Goal: Information Seeking & Learning: Learn about a topic

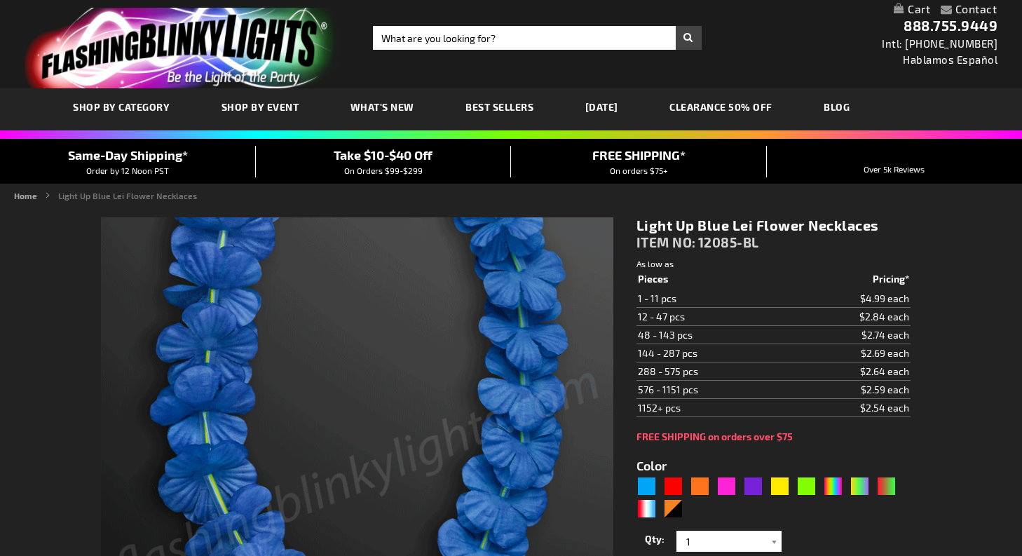
type input "5629"
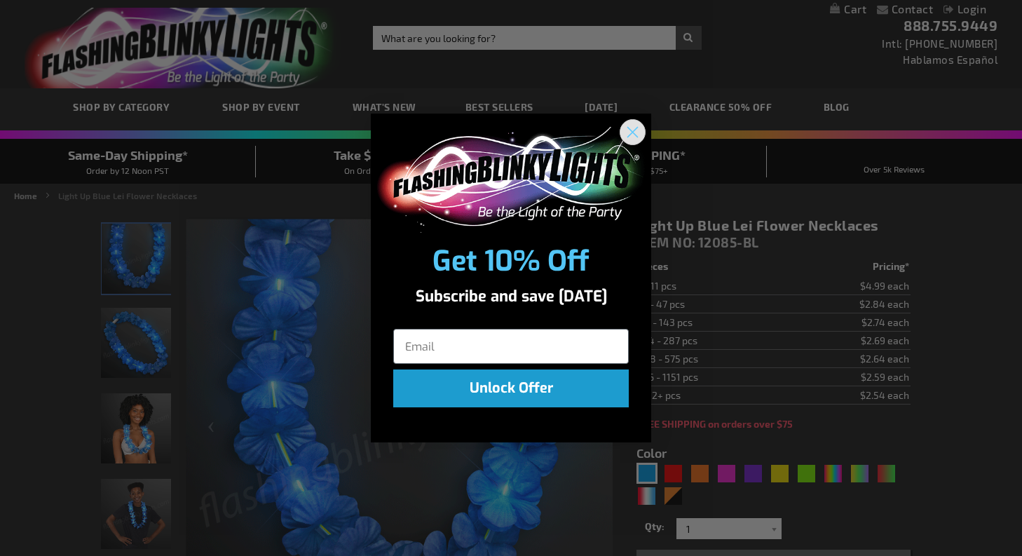
click at [633, 132] on icon "Close dialog" at bounding box center [633, 133] width 10 height 10
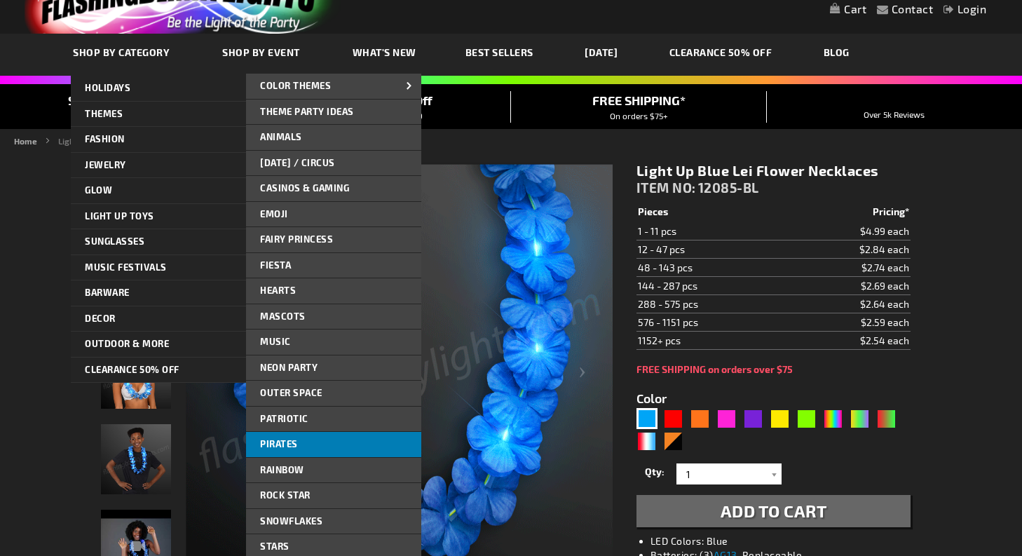
scroll to position [39, 0]
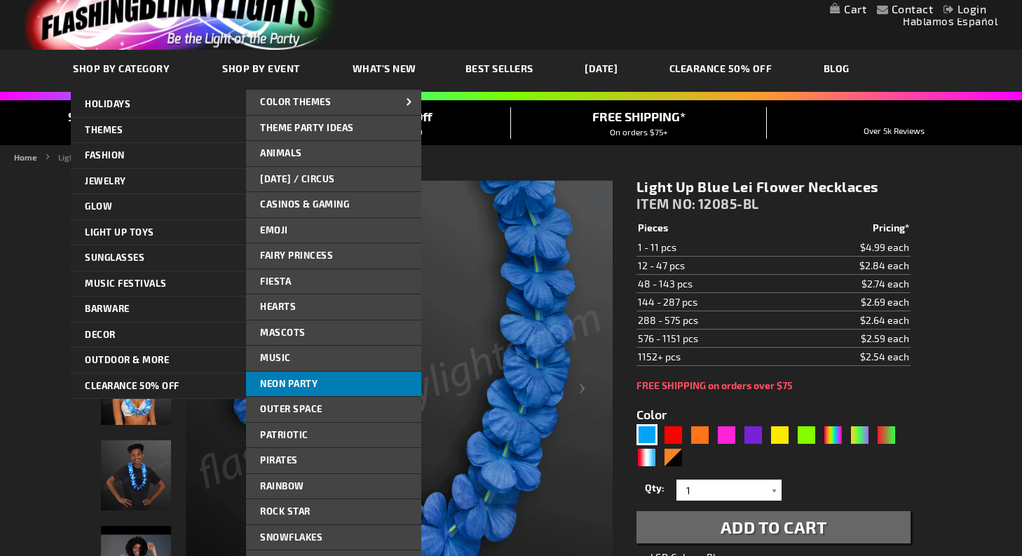
click at [318, 380] on link "Neon Party" at bounding box center [333, 383] width 175 height 25
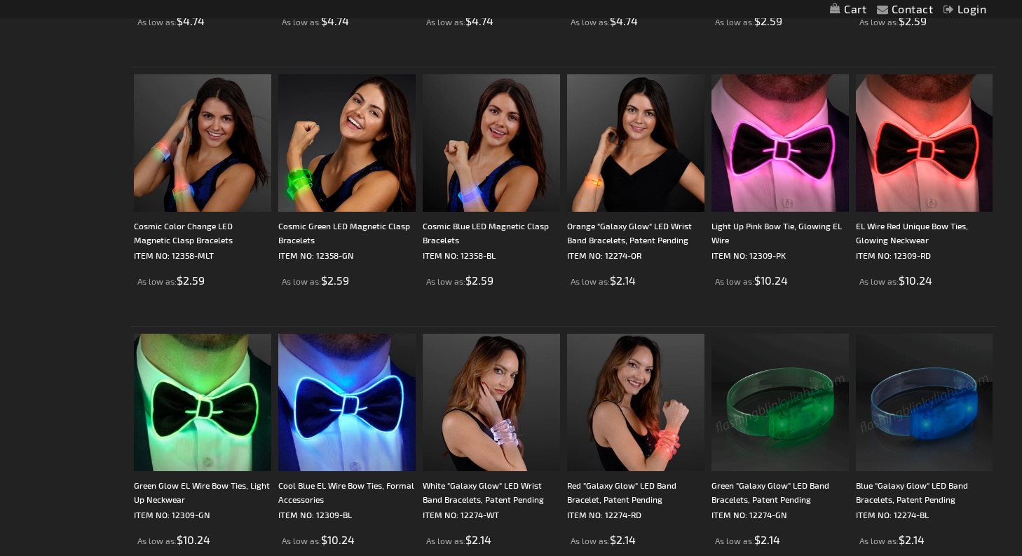
scroll to position [995, 0]
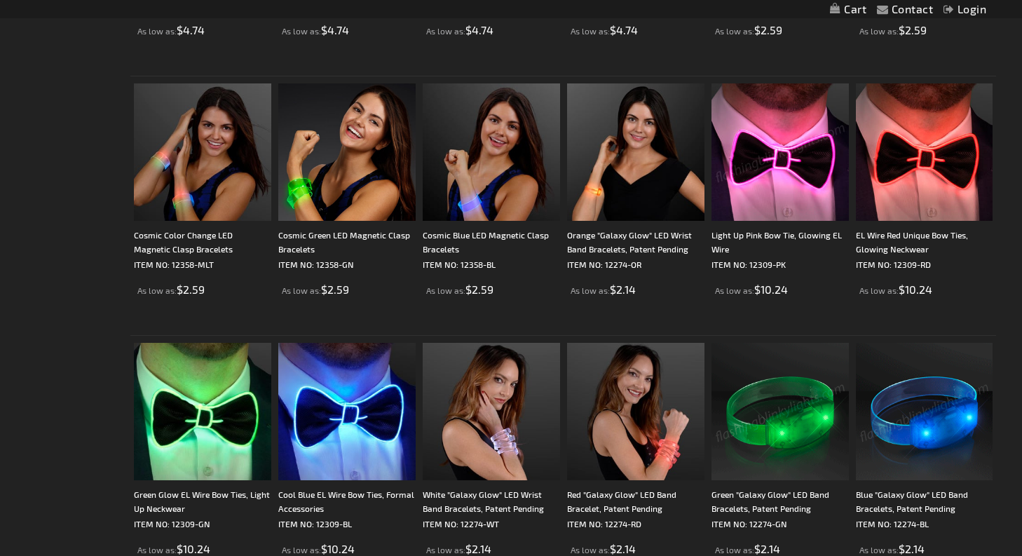
click at [769, 146] on img at bounding box center [779, 151] width 137 height 137
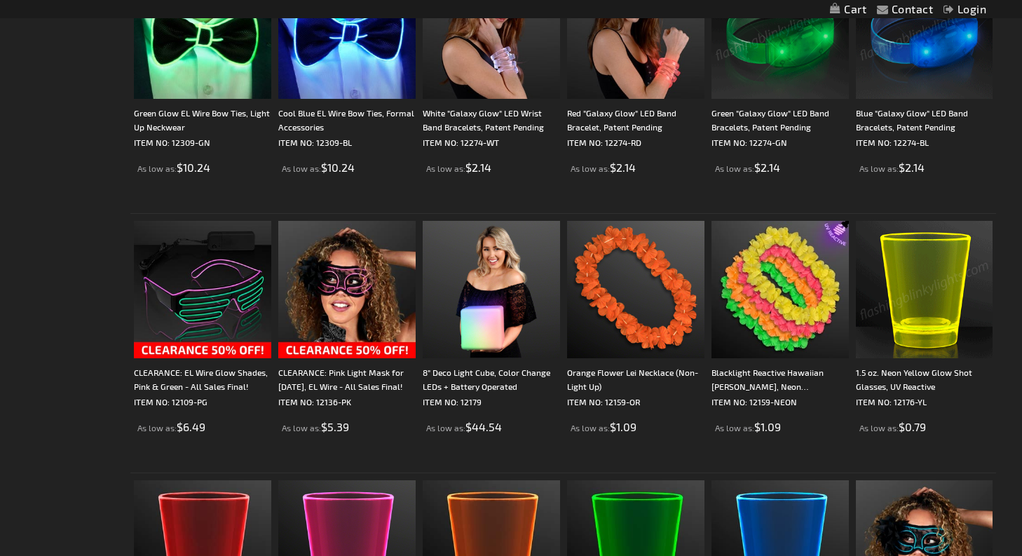
scroll to position [1382, 0]
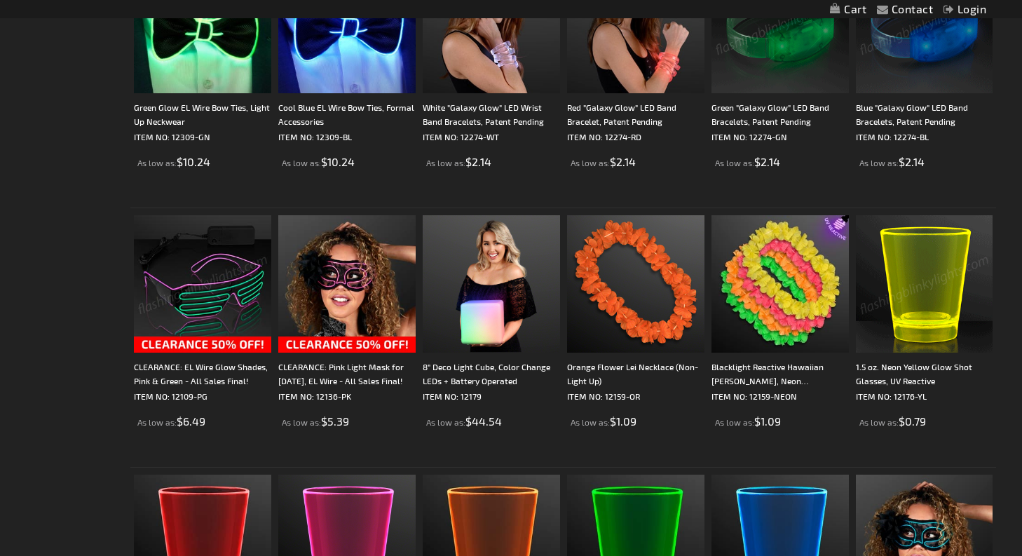
click at [206, 282] on img at bounding box center [202, 283] width 137 height 137
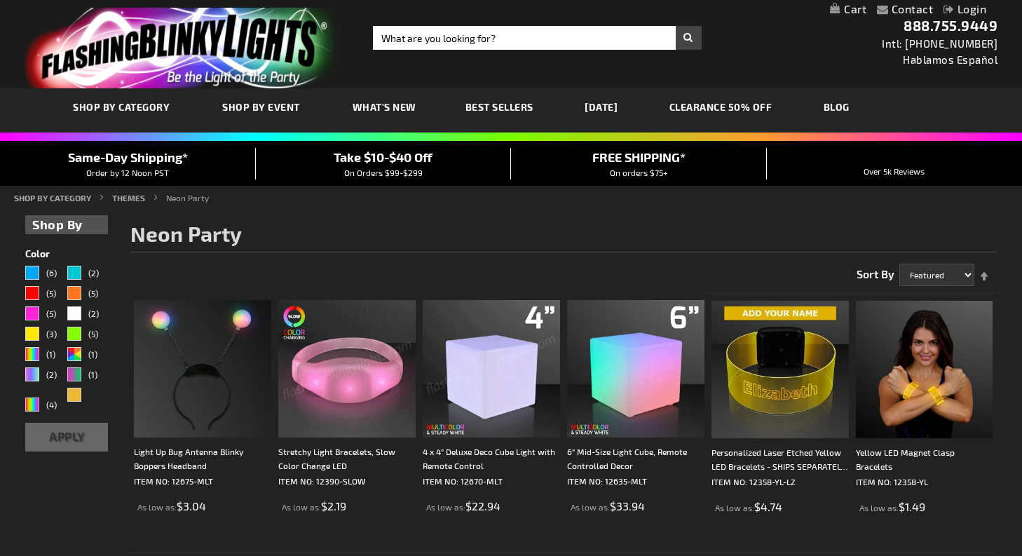
scroll to position [0, 0]
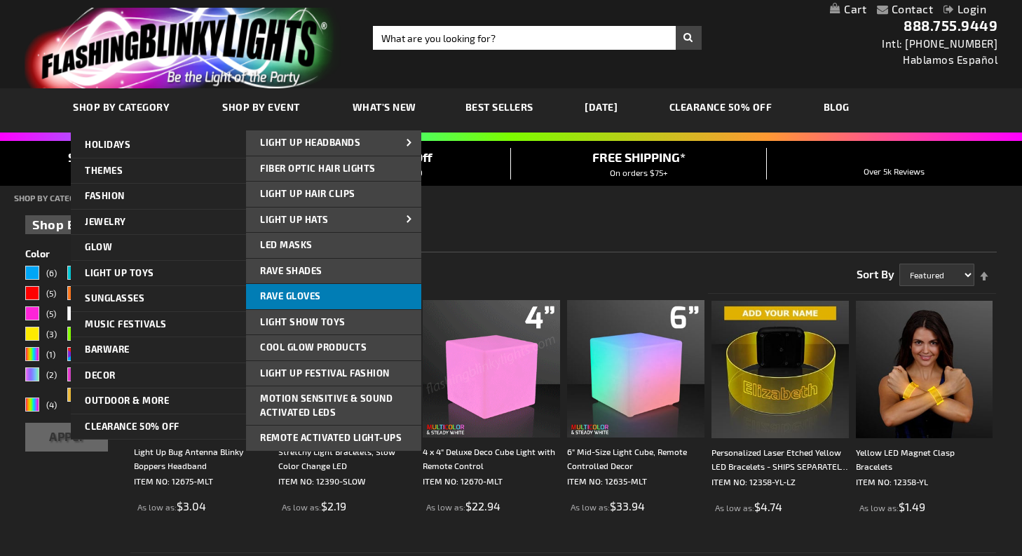
click at [312, 292] on span "Rave Gloves" at bounding box center [290, 295] width 61 height 11
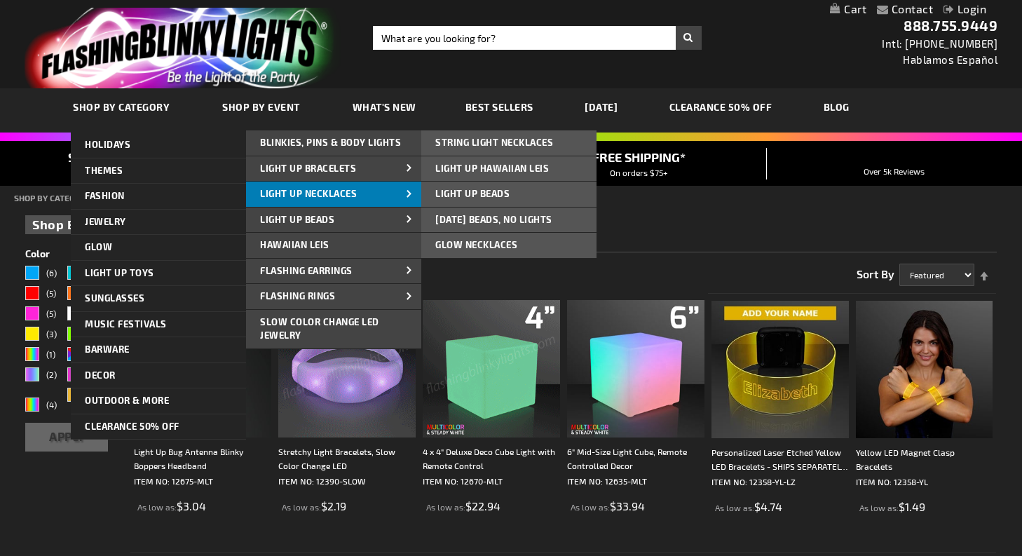
click at [340, 191] on span "Light Up Necklaces" at bounding box center [308, 193] width 97 height 11
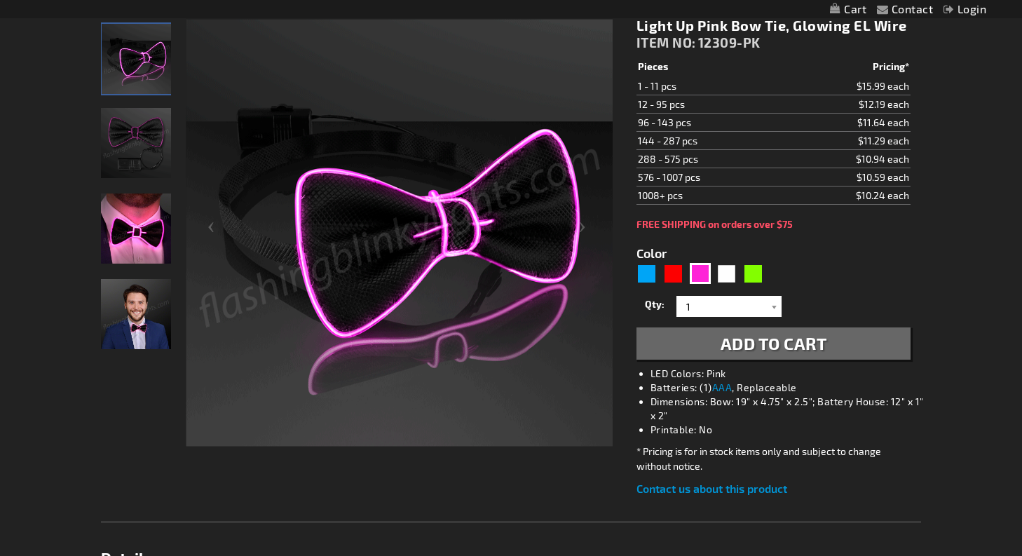
scroll to position [224, 0]
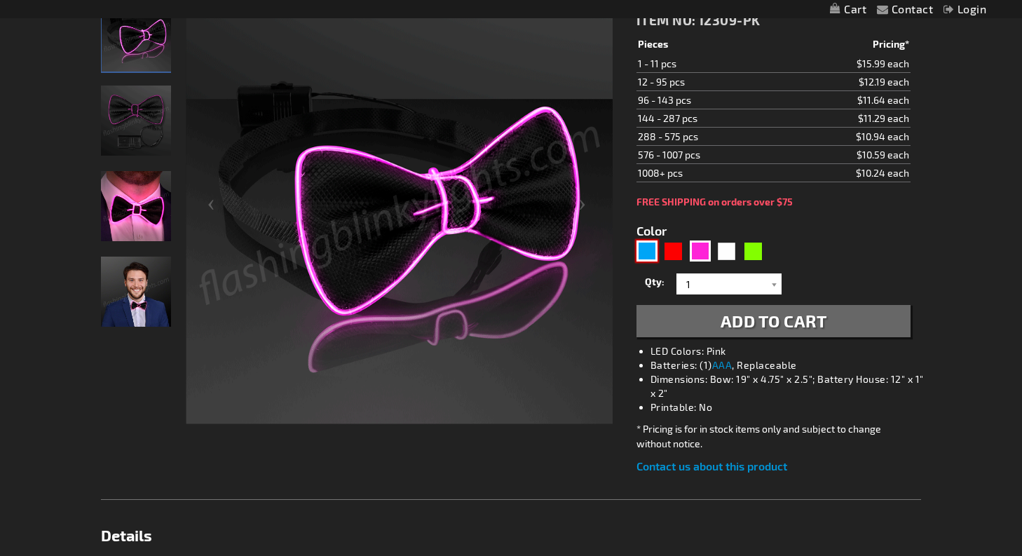
click at [649, 249] on div "Blue" at bounding box center [646, 250] width 21 height 21
type input "5629"
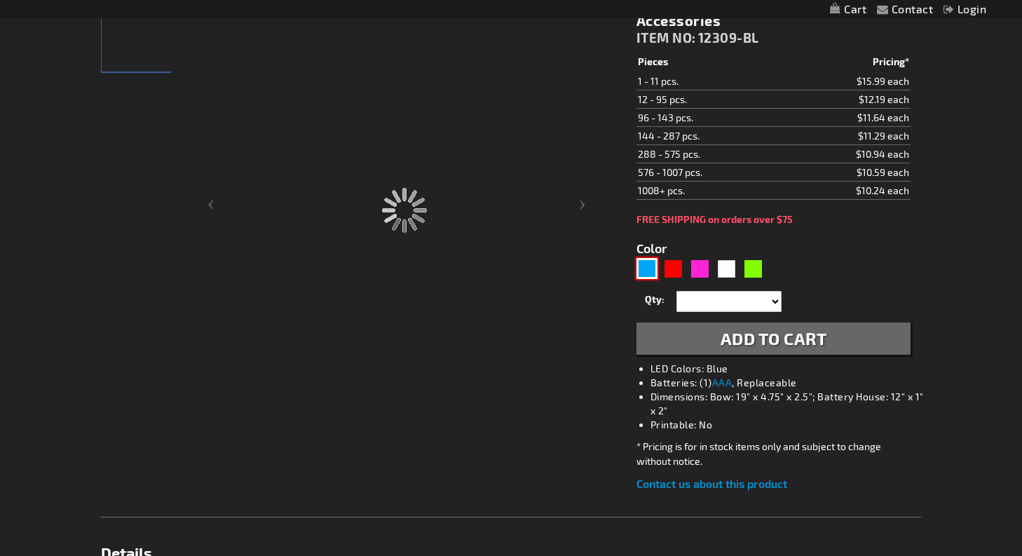
type input "12309-BL"
type input "Customize - Cool Blue EL Wire Bow Ties, Formal Accessories - ITEM NO: 12309-BL"
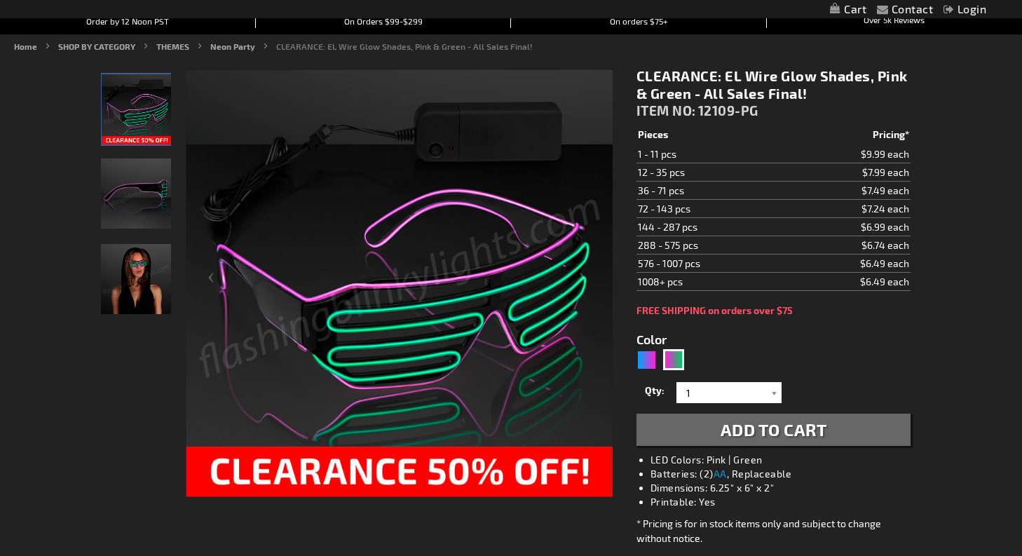
scroll to position [185, 0]
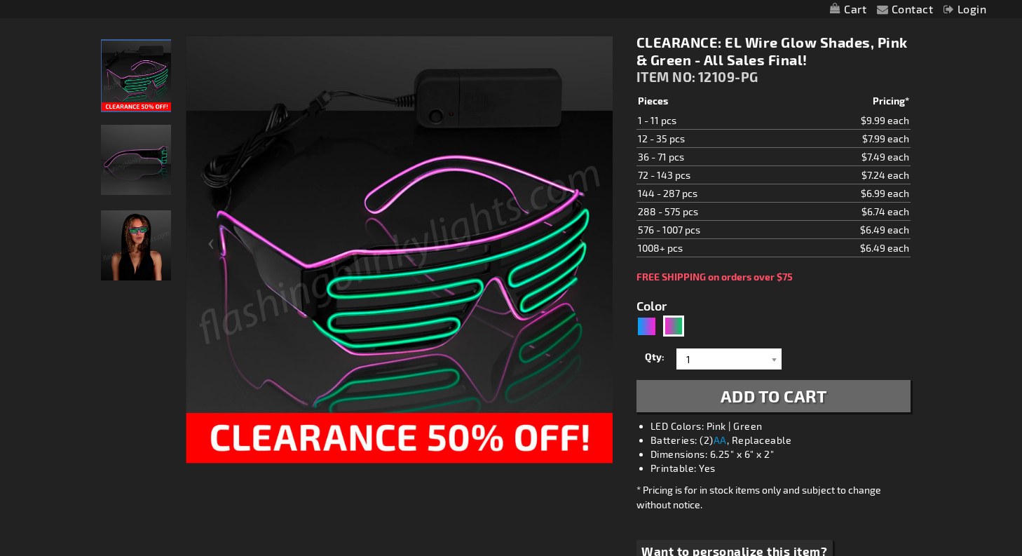
click at [146, 200] on div "EL Wire Pink & Green Party Glasses" at bounding box center [136, 165] width 71 height 85
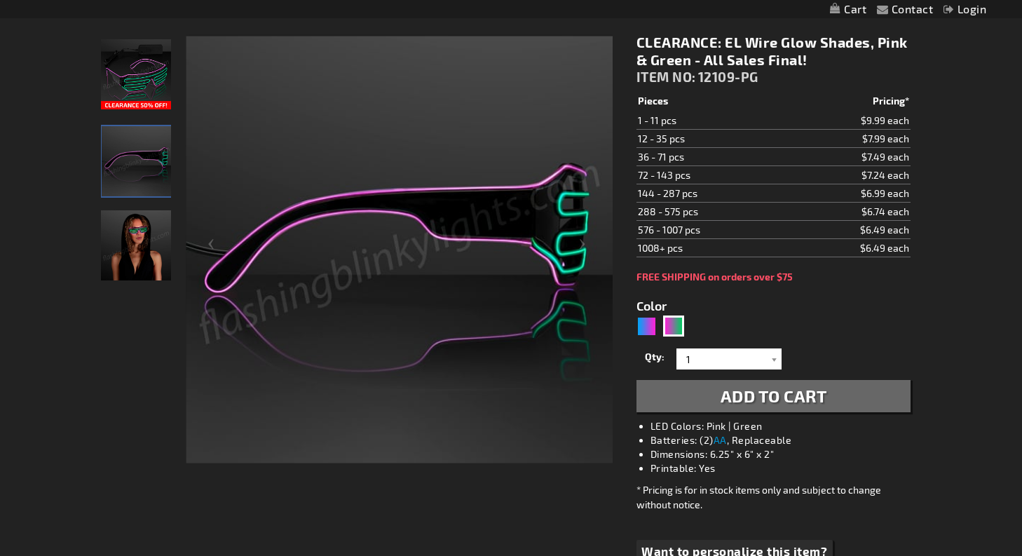
click at [143, 148] on img "EL Wire Pink & Green Party Glasses" at bounding box center [137, 161] width 70 height 70
click at [137, 263] on img "Female wearing EL Wire Pink & Green Party Glasses" at bounding box center [136, 245] width 70 height 70
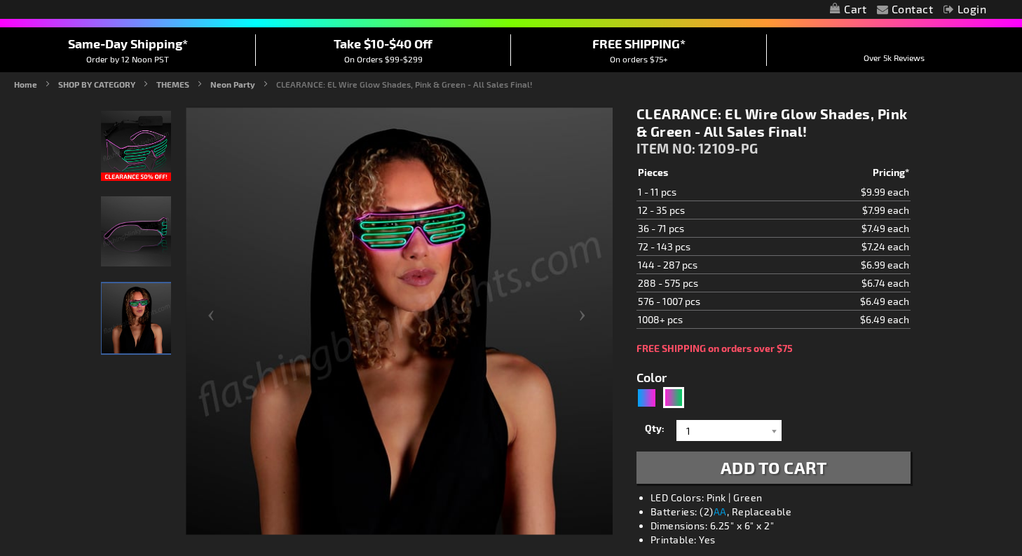
scroll to position [111, 0]
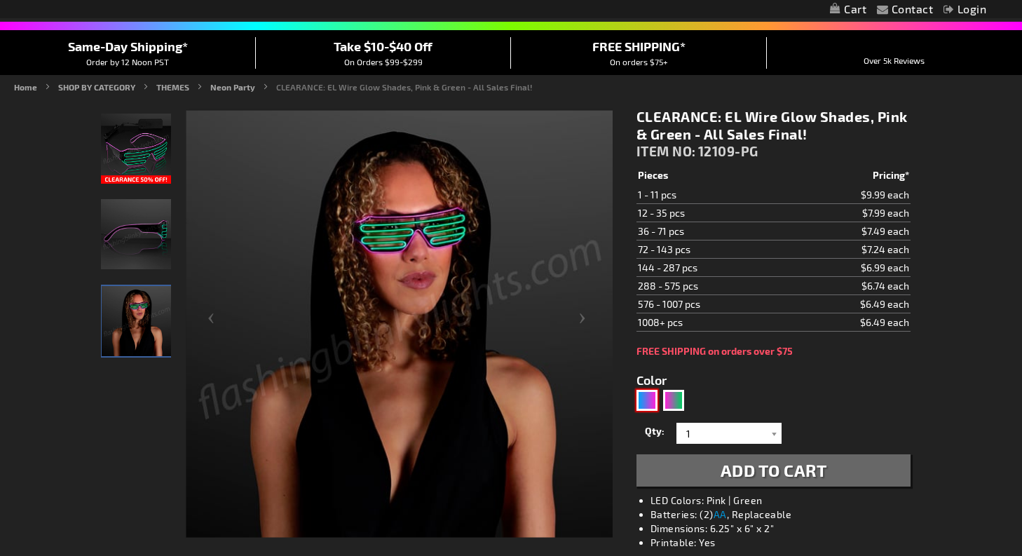
click at [642, 393] on div "Blue, Pink" at bounding box center [646, 400] width 21 height 21
type input "5672"
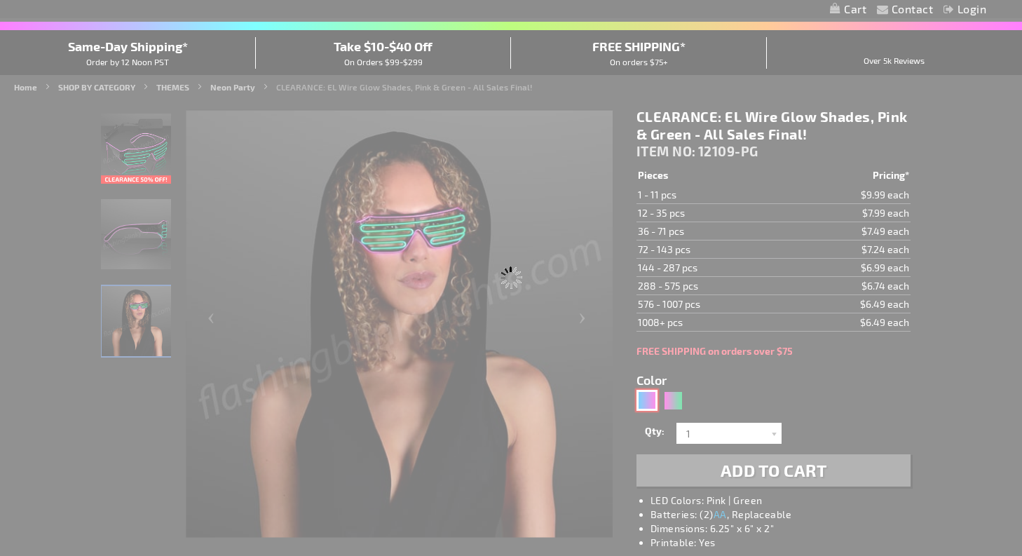
type input "12109-BP"
type input "Customize - CLEARANCE: EL Wire Glow Shades, Blue &amp; Pink - All Sales Final! …"
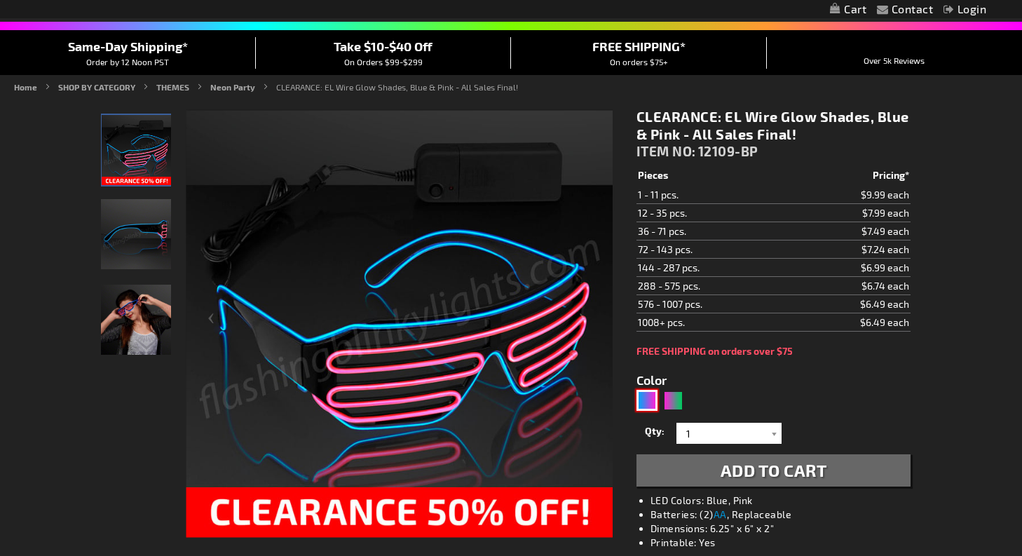
click at [145, 292] on img at bounding box center [136, 320] width 70 height 70
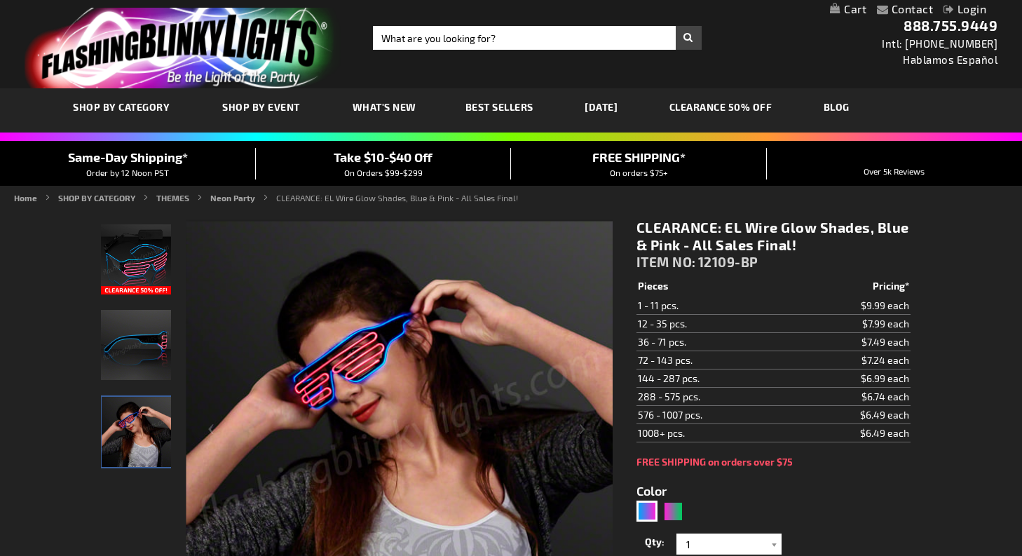
click at [901, 2] on link "Contact" at bounding box center [912, 8] width 42 height 13
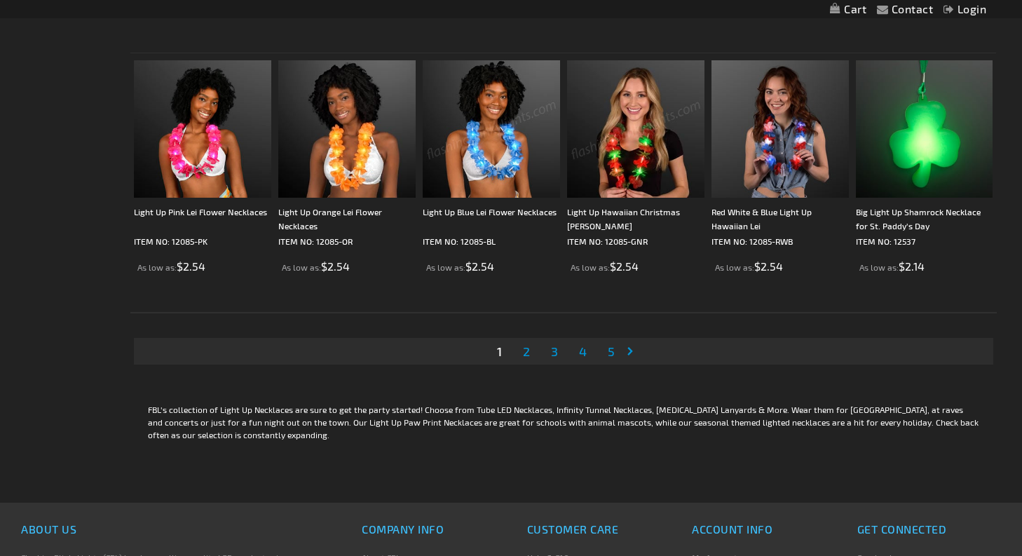
scroll to position [2574, 0]
click at [631, 355] on link "Page Next" at bounding box center [633, 351] width 14 height 21
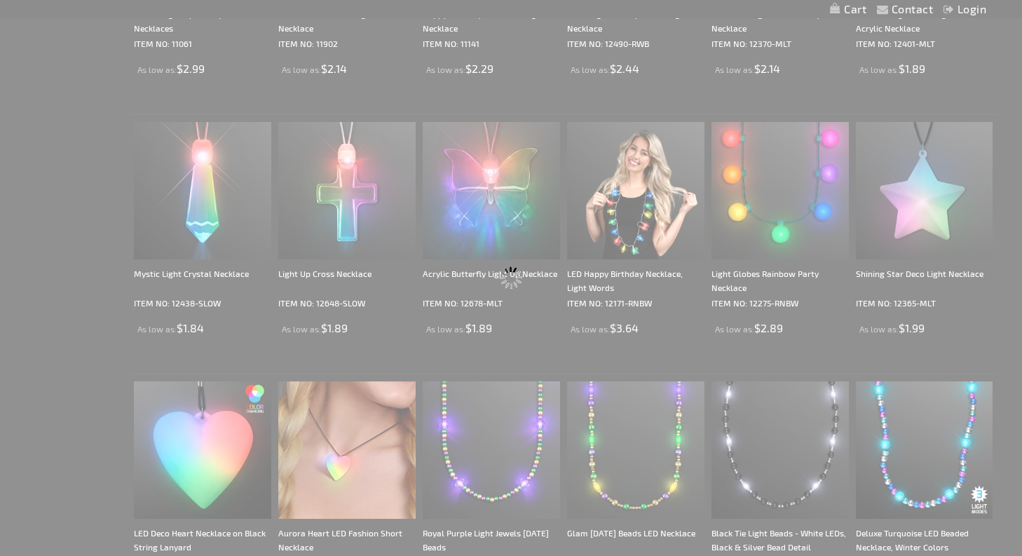
scroll to position [0, 0]
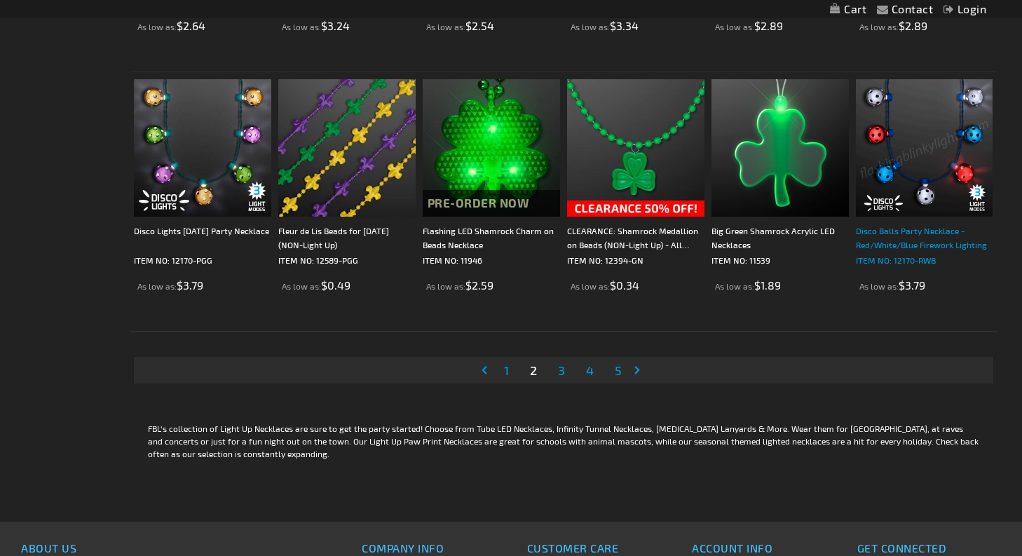
scroll to position [2560, 0]
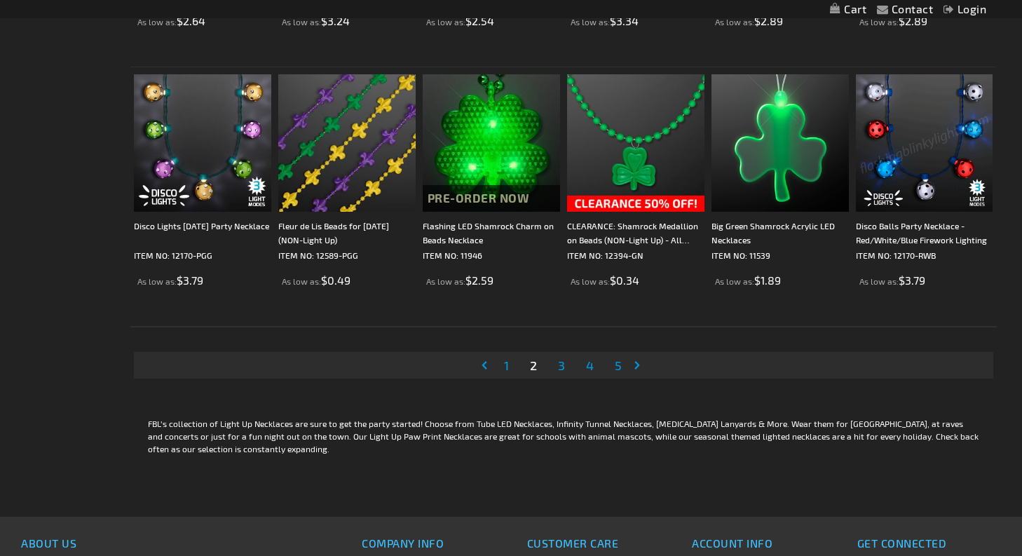
click at [639, 366] on link "Page Next" at bounding box center [640, 365] width 14 height 21
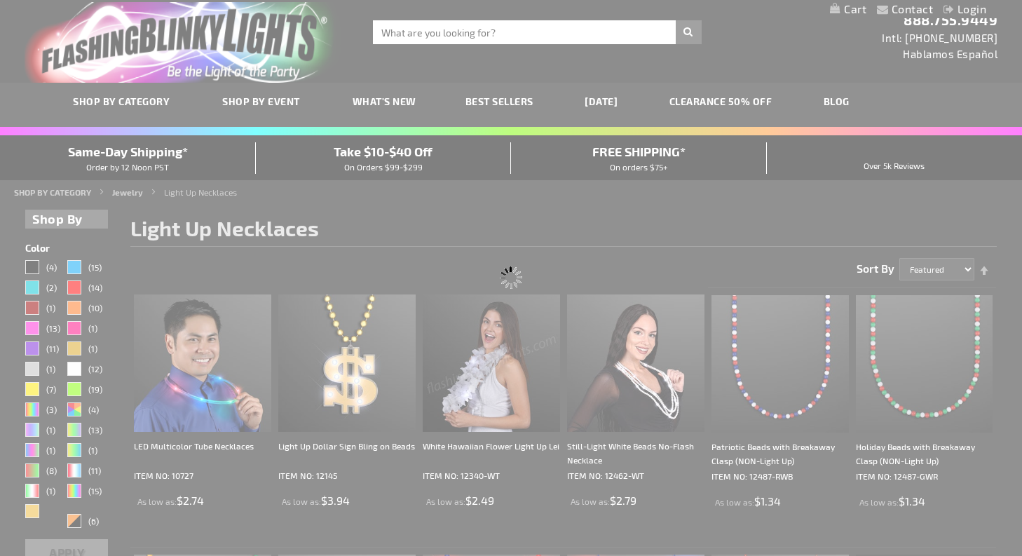
scroll to position [0, 0]
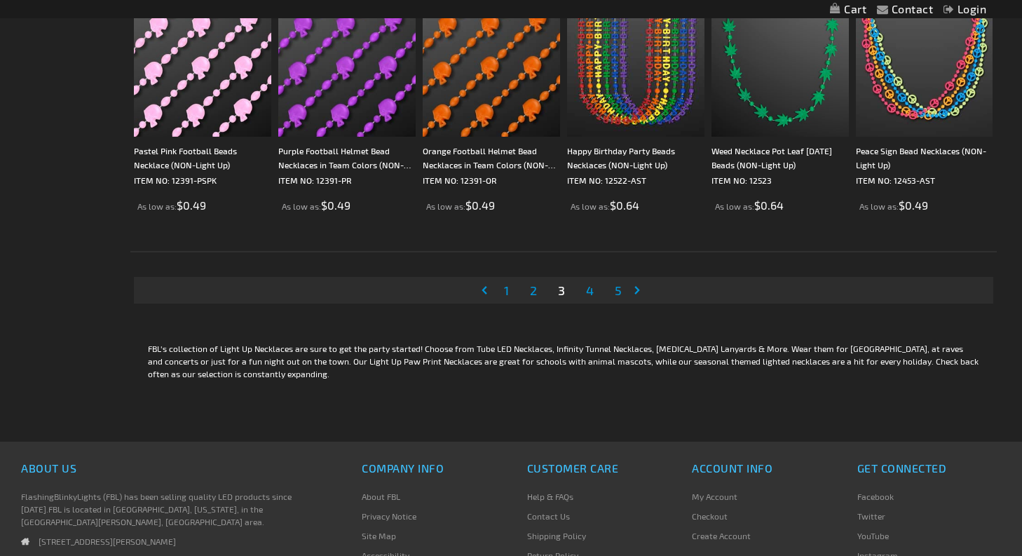
scroll to position [2636, 0]
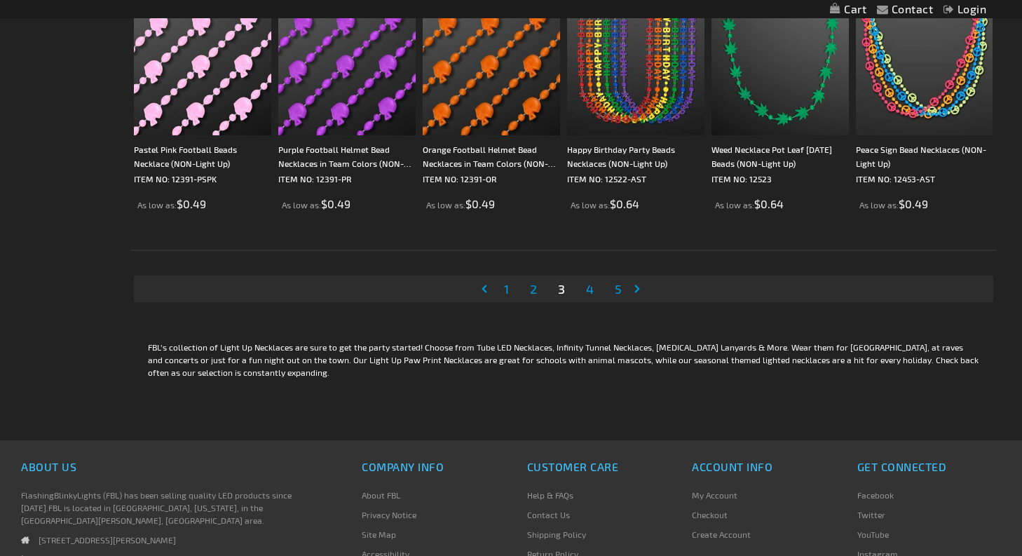
click at [641, 287] on link "Page Next" at bounding box center [640, 288] width 14 height 21
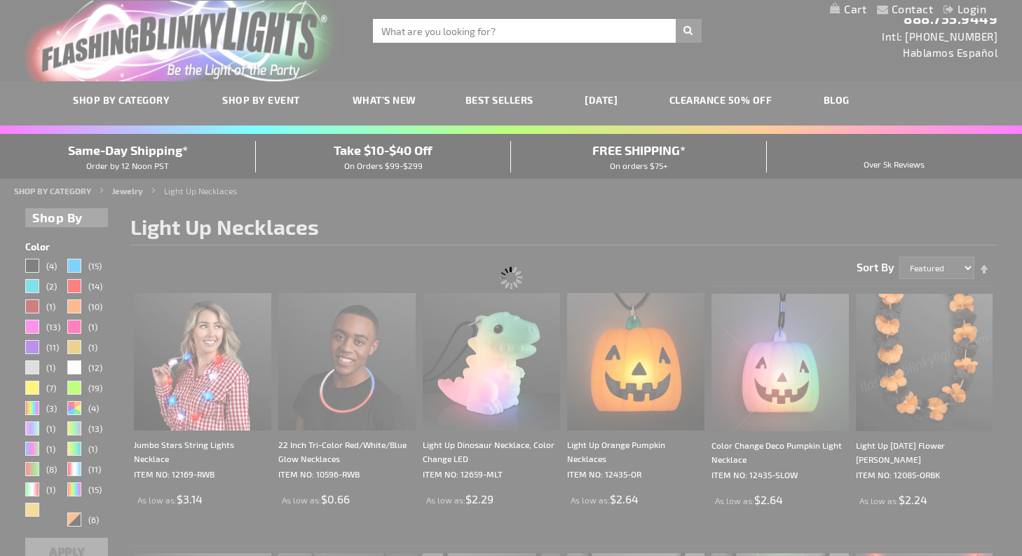
scroll to position [0, 0]
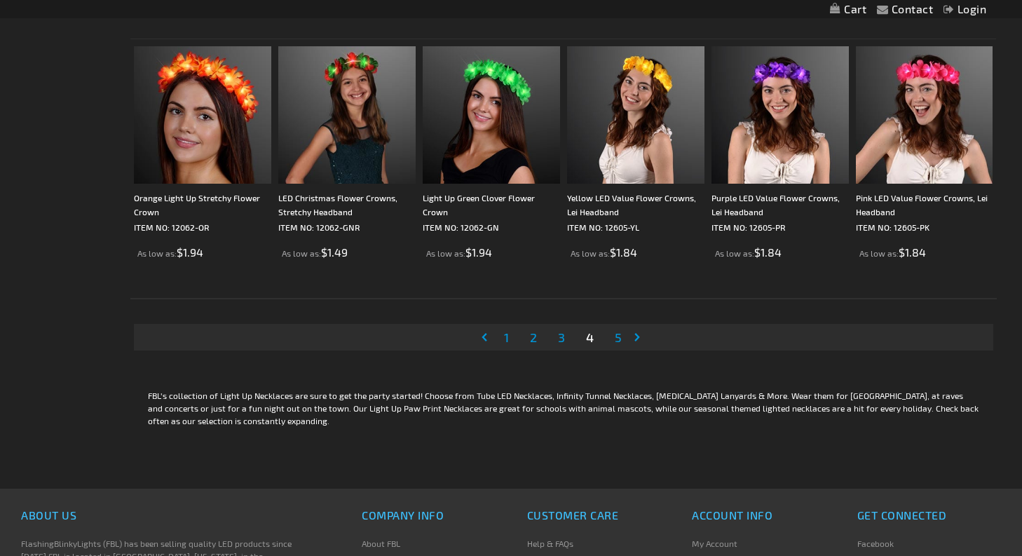
scroll to position [2559, 0]
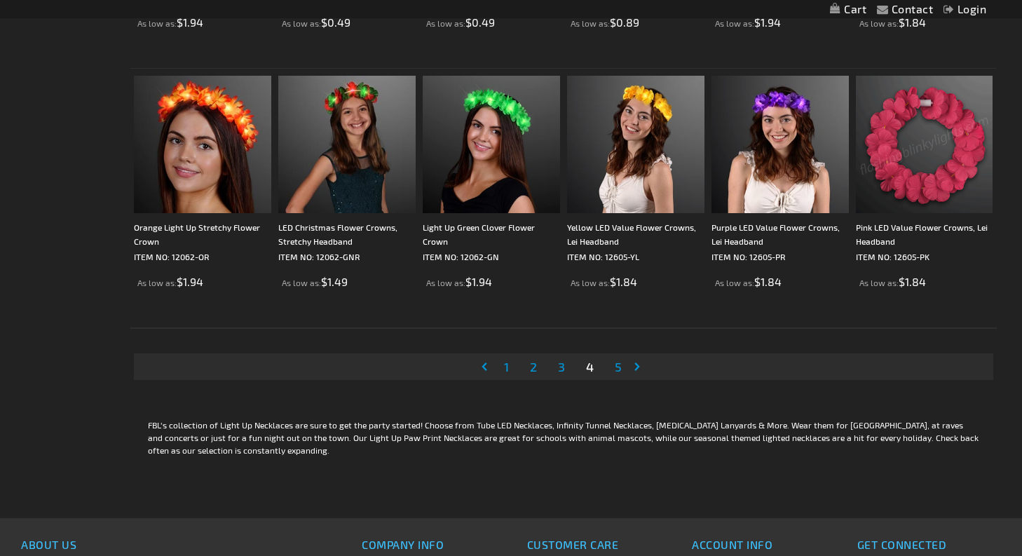
click at [637, 370] on link "Page Next" at bounding box center [640, 366] width 14 height 21
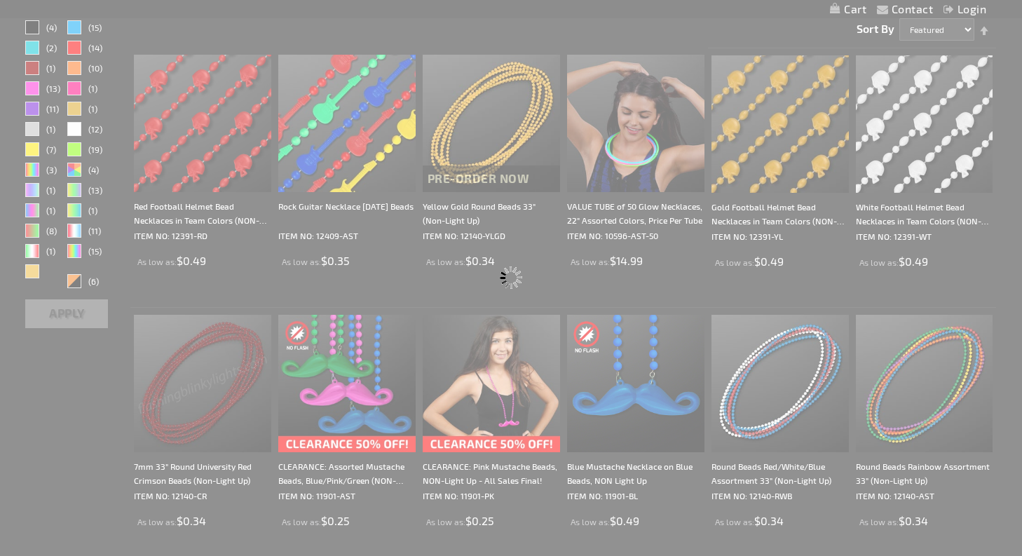
scroll to position [0, 0]
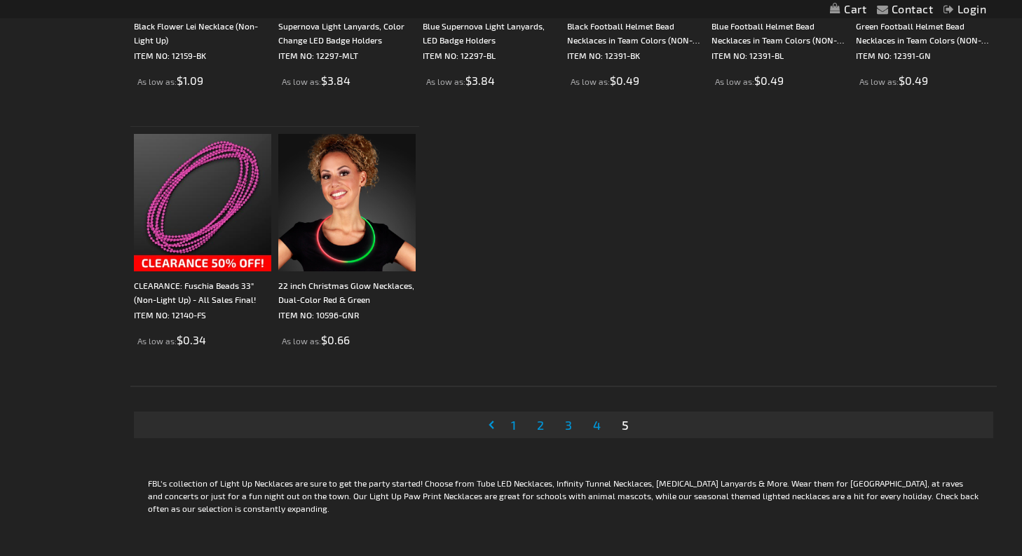
scroll to position [718, 0]
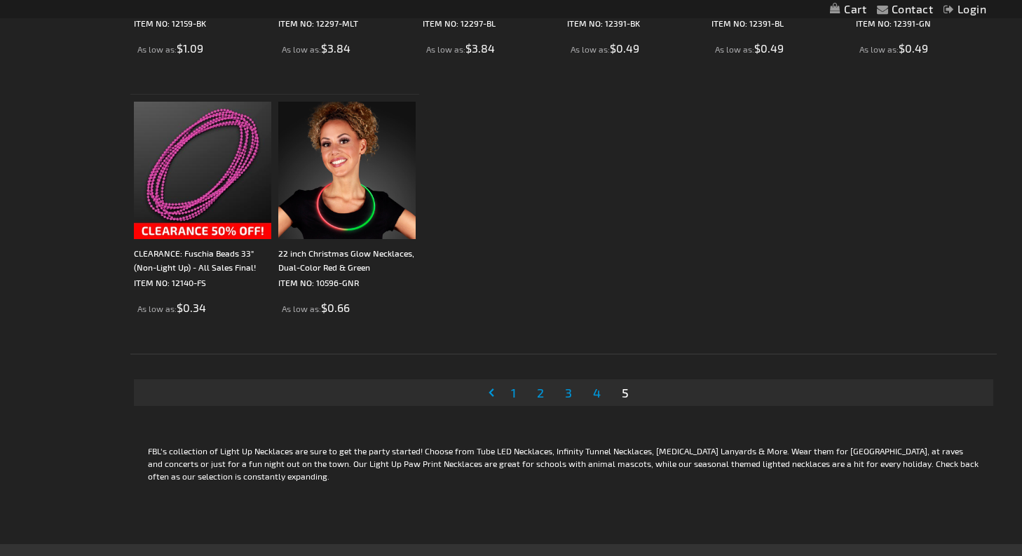
click at [516, 392] on link "Page 1" at bounding box center [513, 392] width 11 height 21
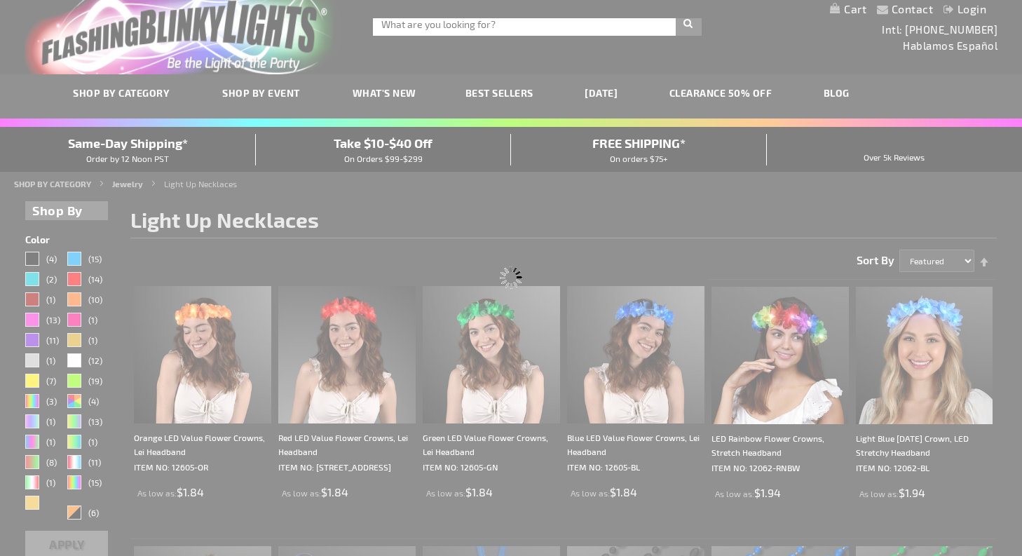
scroll to position [0, 0]
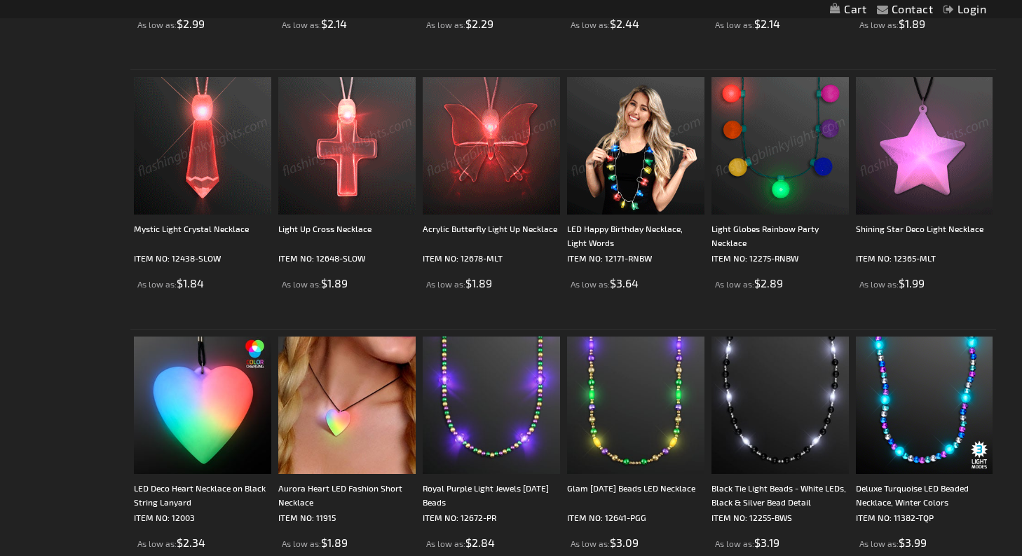
scroll to position [997, 0]
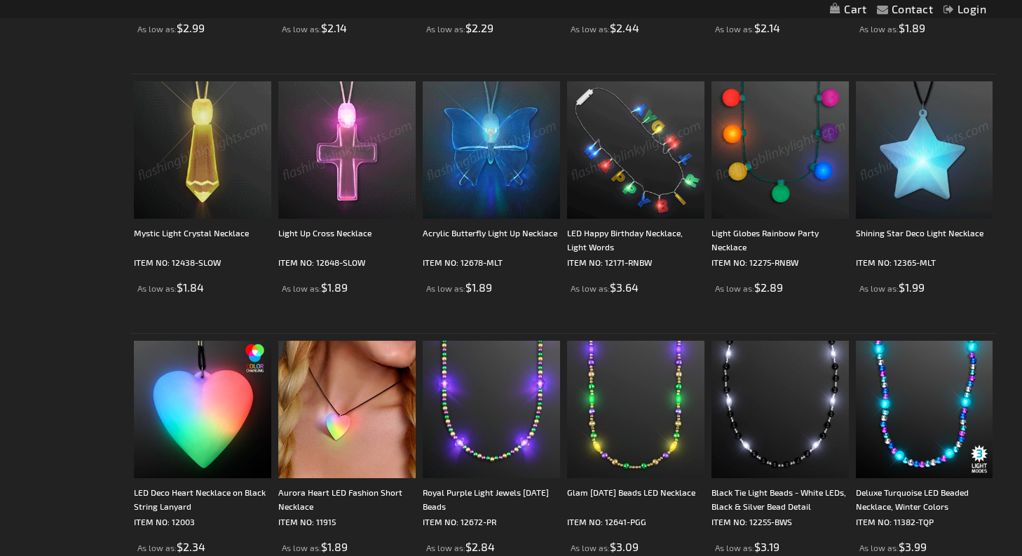
click at [924, 139] on img at bounding box center [924, 149] width 137 height 137
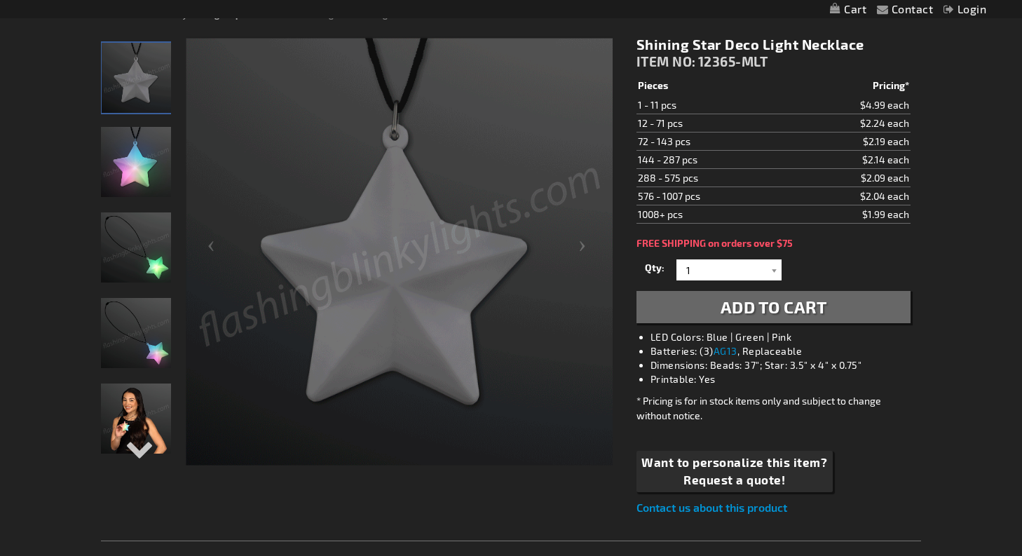
scroll to position [188, 0]
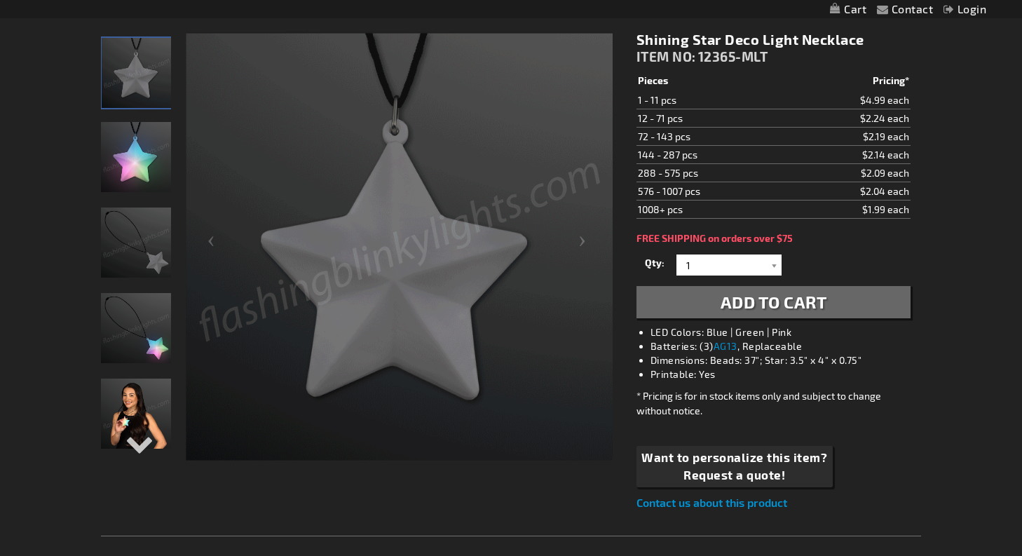
click at [143, 245] on img "Shining Star Deco Light Necklace" at bounding box center [136, 242] width 70 height 70
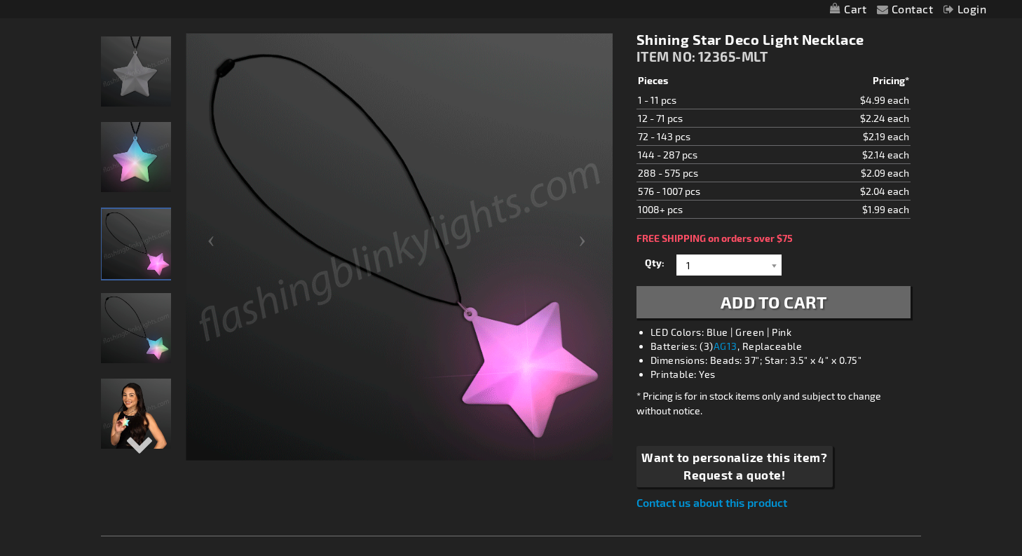
click at [139, 326] on img "Shining Star Deco Light Necklace" at bounding box center [136, 328] width 70 height 70
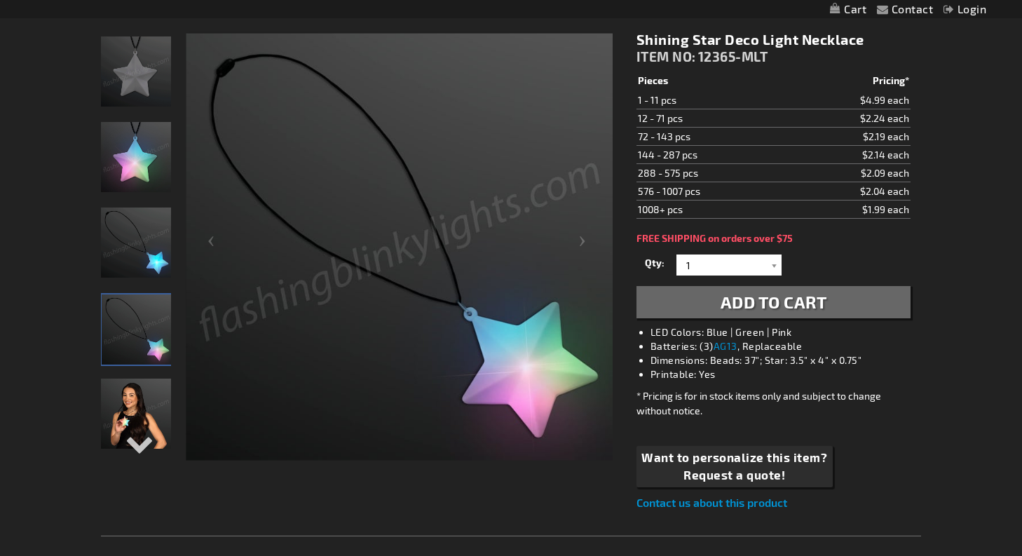
click at [132, 418] on img "Woman wearing Shining Star Deco Light Necklace" at bounding box center [136, 413] width 70 height 70
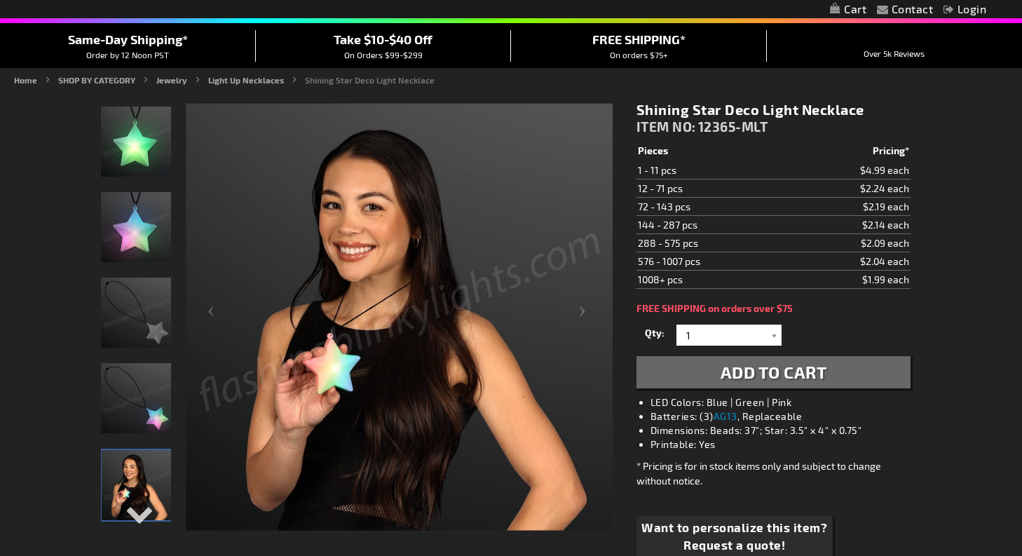
scroll to position [104, 0]
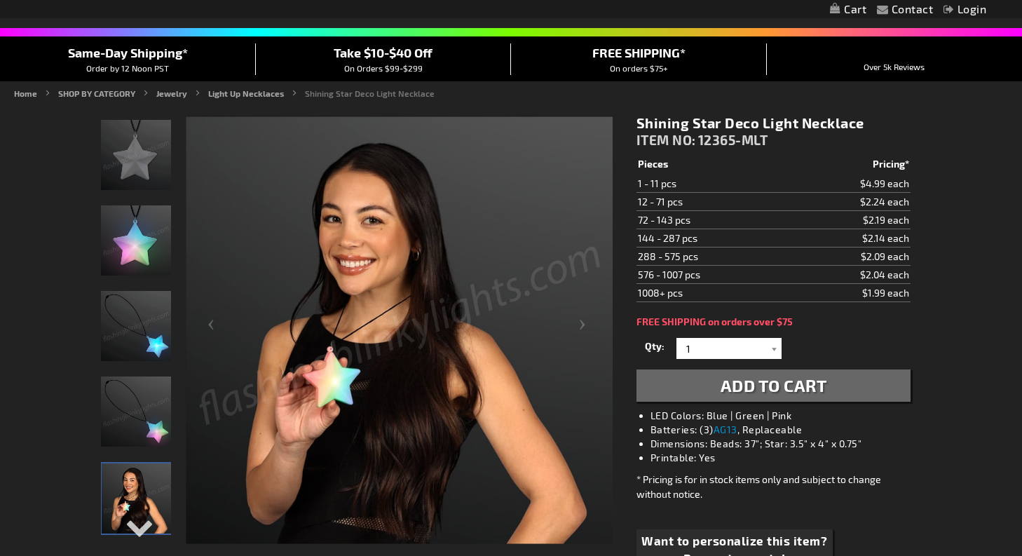
click at [142, 173] on img "Shining Star Deco Light Necklace" at bounding box center [136, 155] width 70 height 70
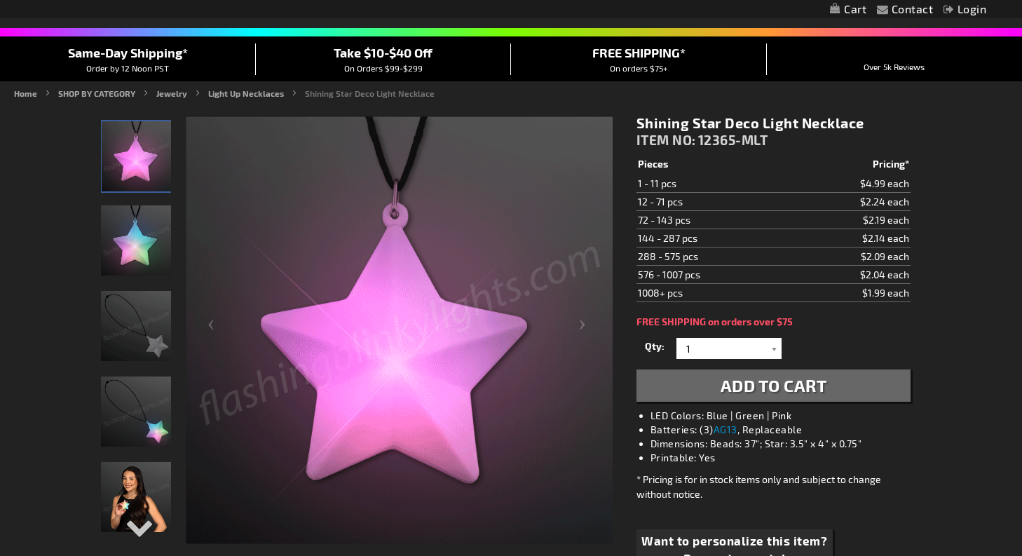
click at [152, 240] on img "Shining Star Deco Light Necklace" at bounding box center [136, 240] width 70 height 70
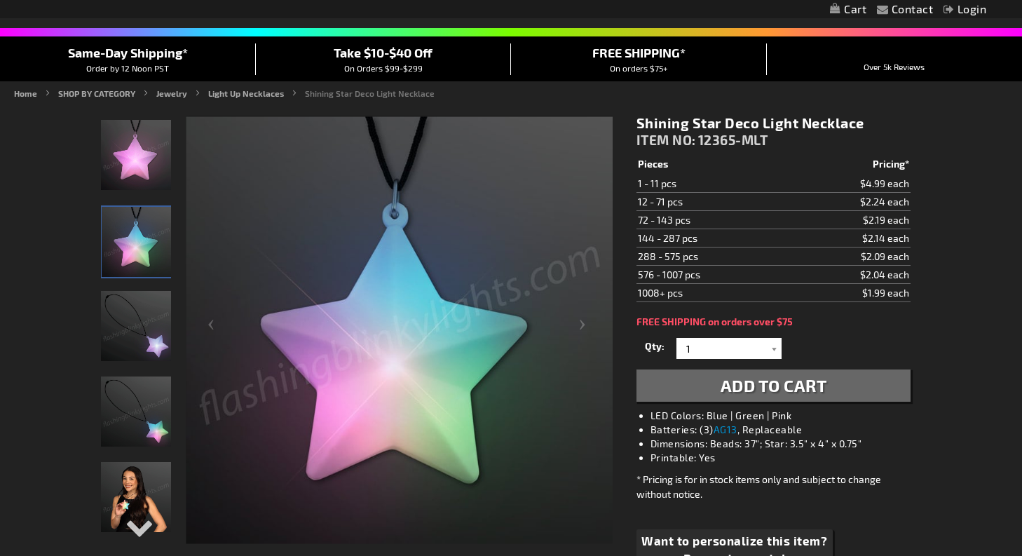
click at [145, 159] on img "Shining Star Deco Light Necklace" at bounding box center [136, 155] width 70 height 70
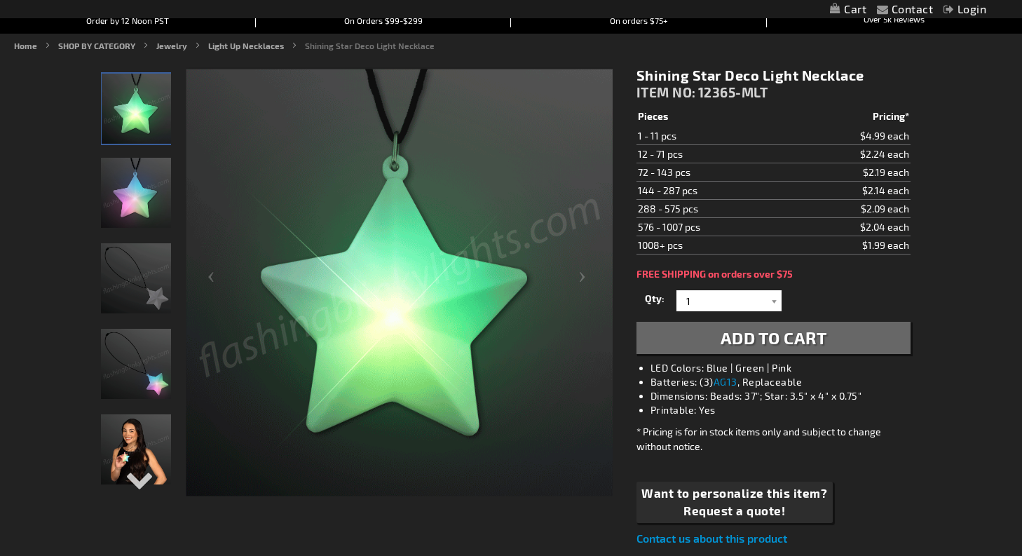
scroll to position [151, 0]
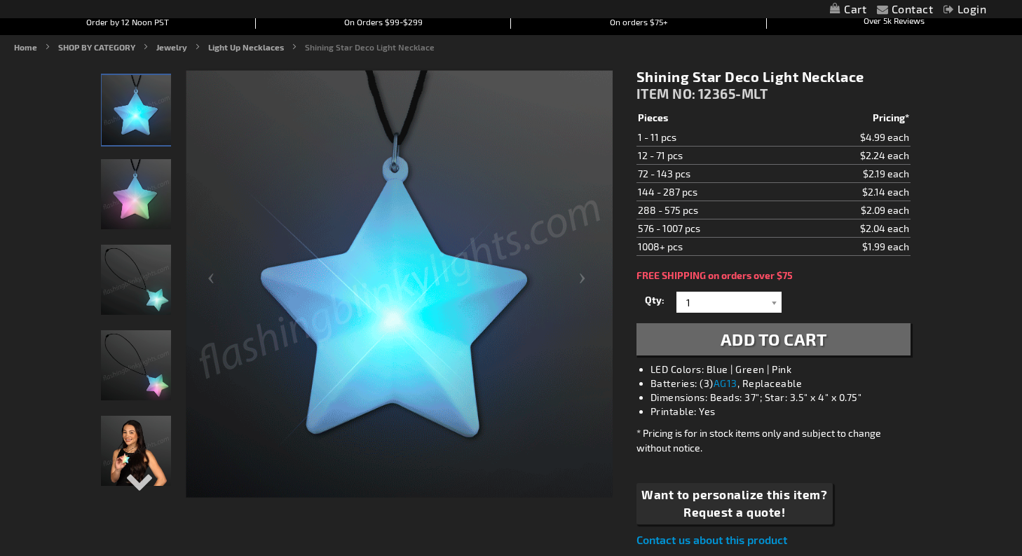
click at [137, 224] on img "Shining Star Deco Light Necklace" at bounding box center [136, 194] width 70 height 70
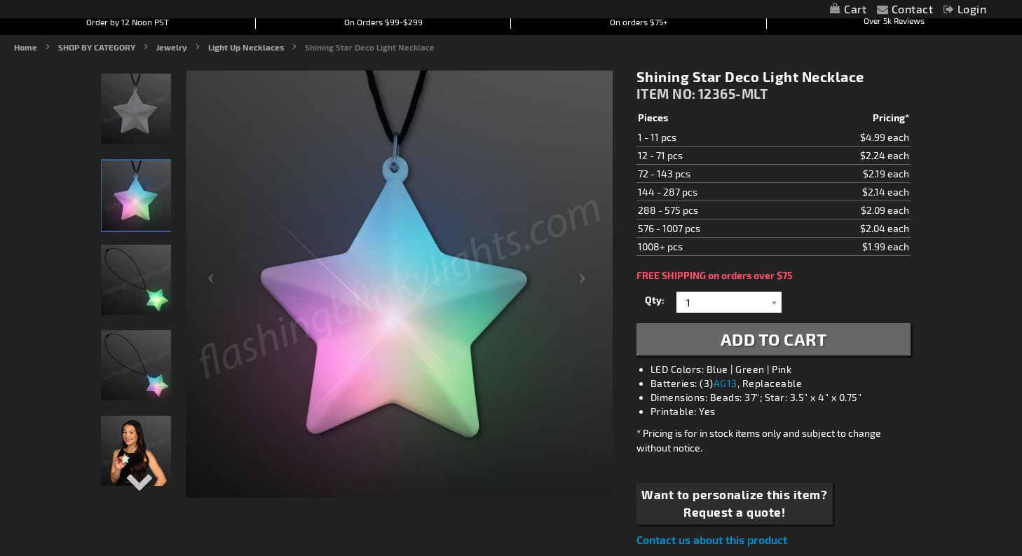
click at [114, 117] on img "Shining Star Deco Light Necklace" at bounding box center [136, 109] width 70 height 70
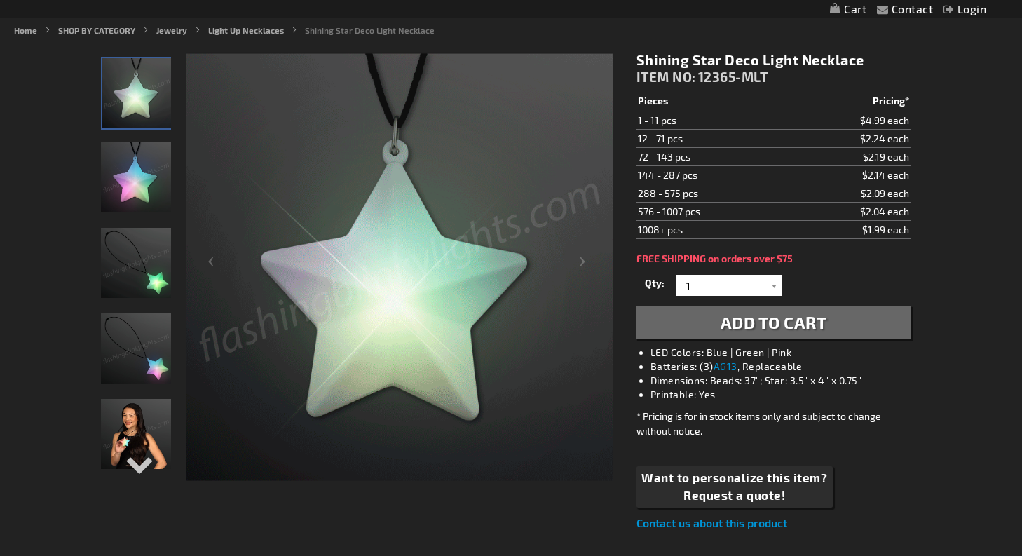
scroll to position [178, 0]
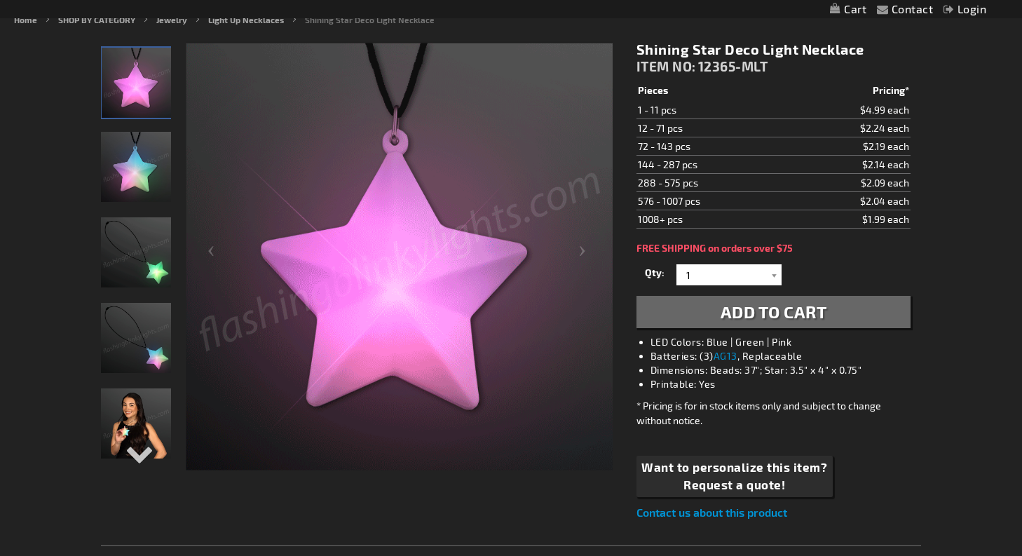
click at [124, 179] on img "Shining Star Deco Light Necklace" at bounding box center [136, 167] width 70 height 70
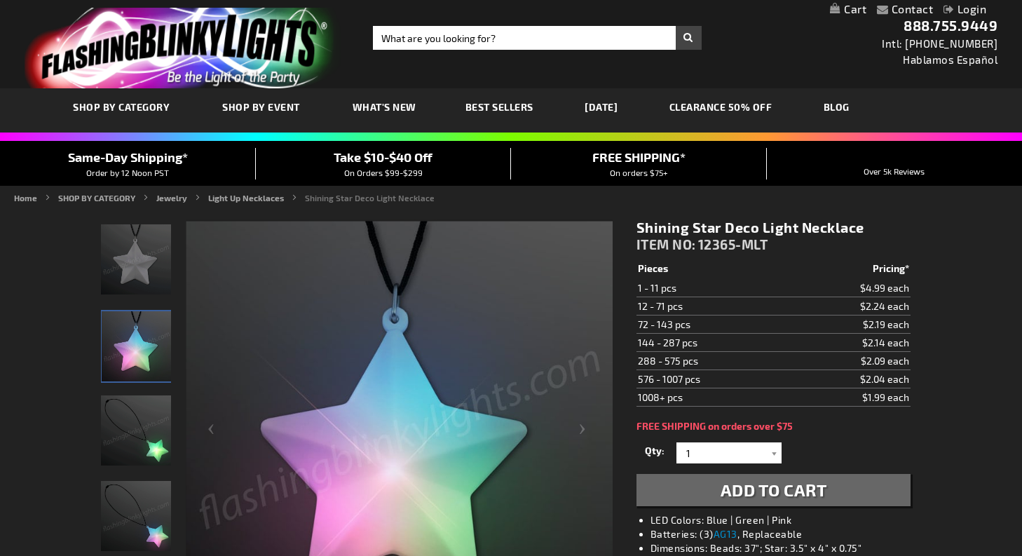
scroll to position [0, 0]
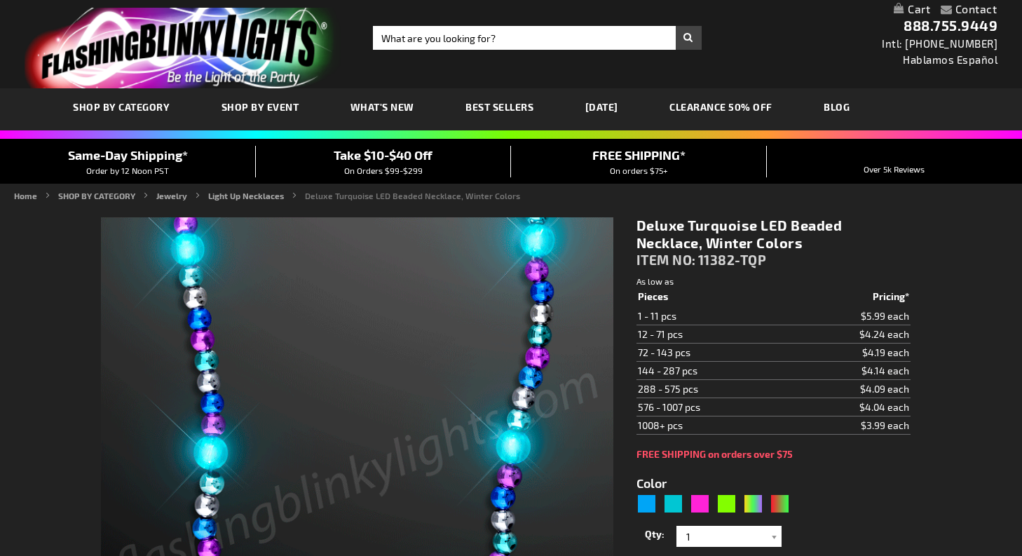
type input "5653"
